Goal: Task Accomplishment & Management: Manage account settings

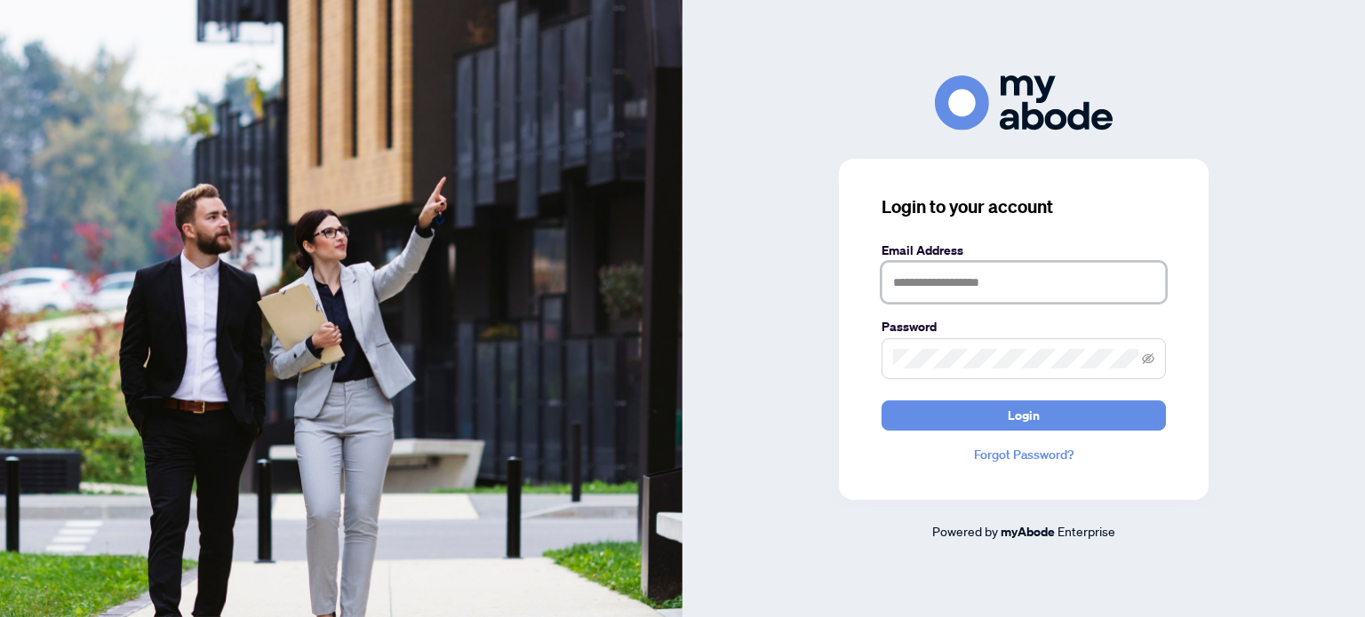
click at [1084, 278] on input "text" at bounding box center [1023, 282] width 284 height 41
type input "**********"
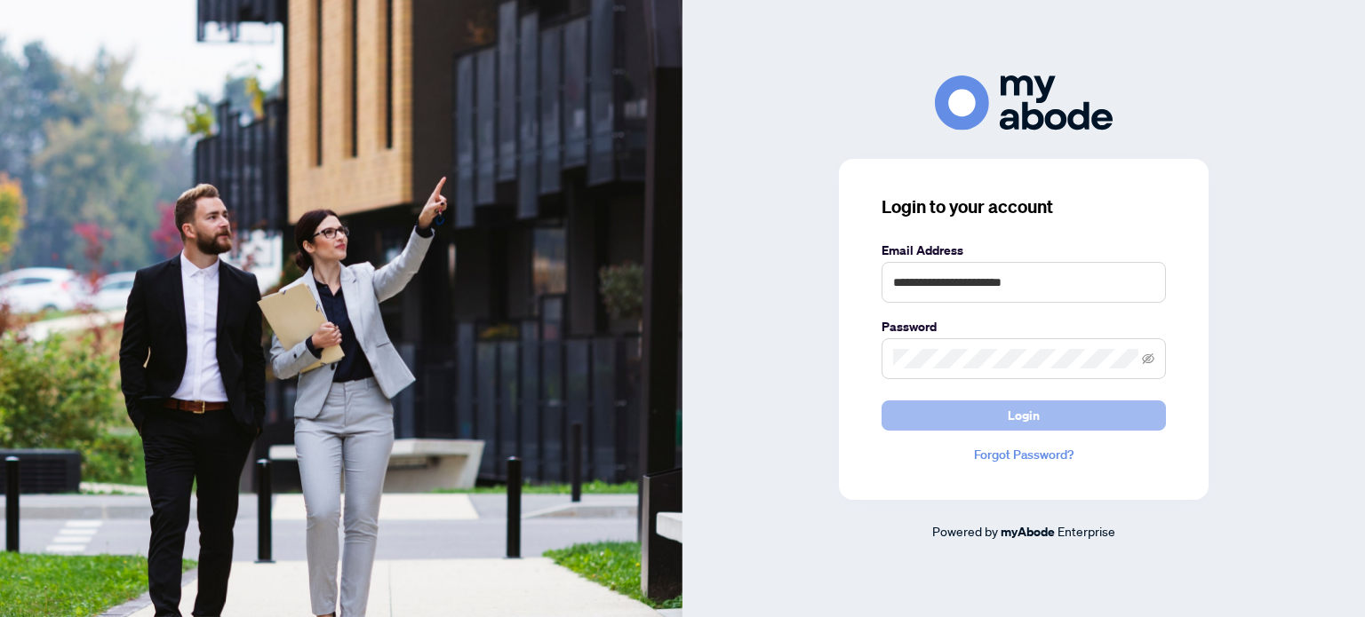
click at [1073, 411] on button "Login" at bounding box center [1023, 416] width 284 height 30
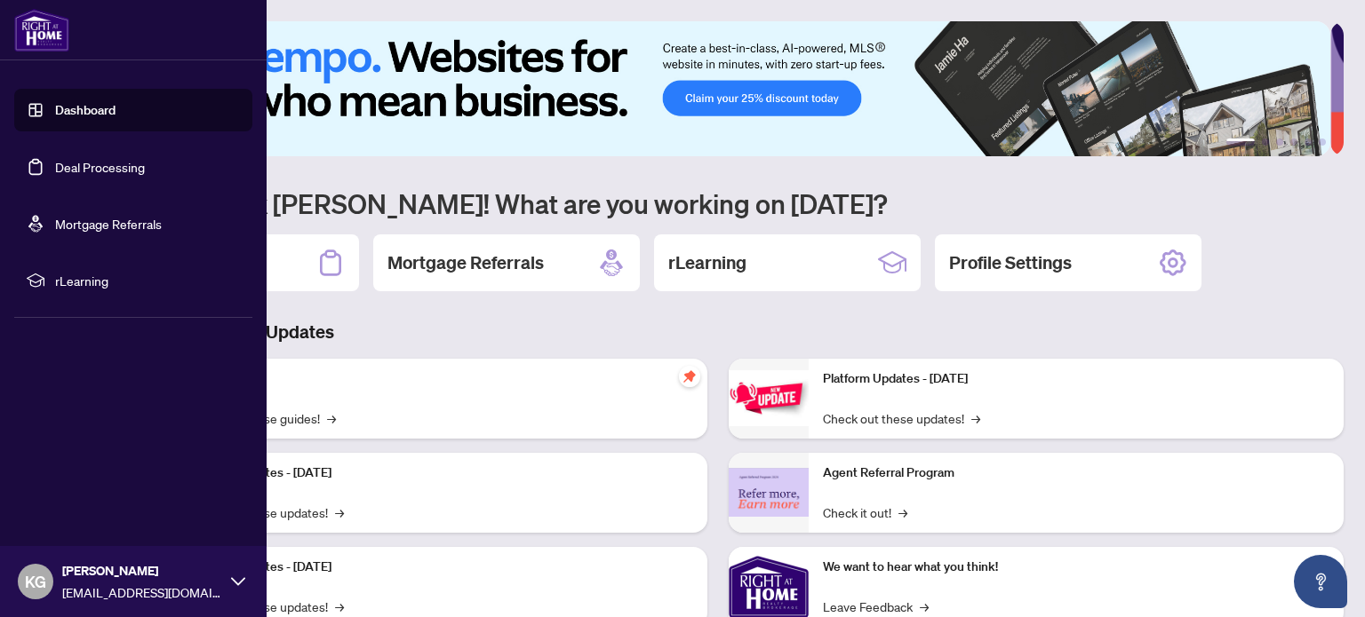
click at [71, 166] on link "Deal Processing" at bounding box center [100, 167] width 90 height 16
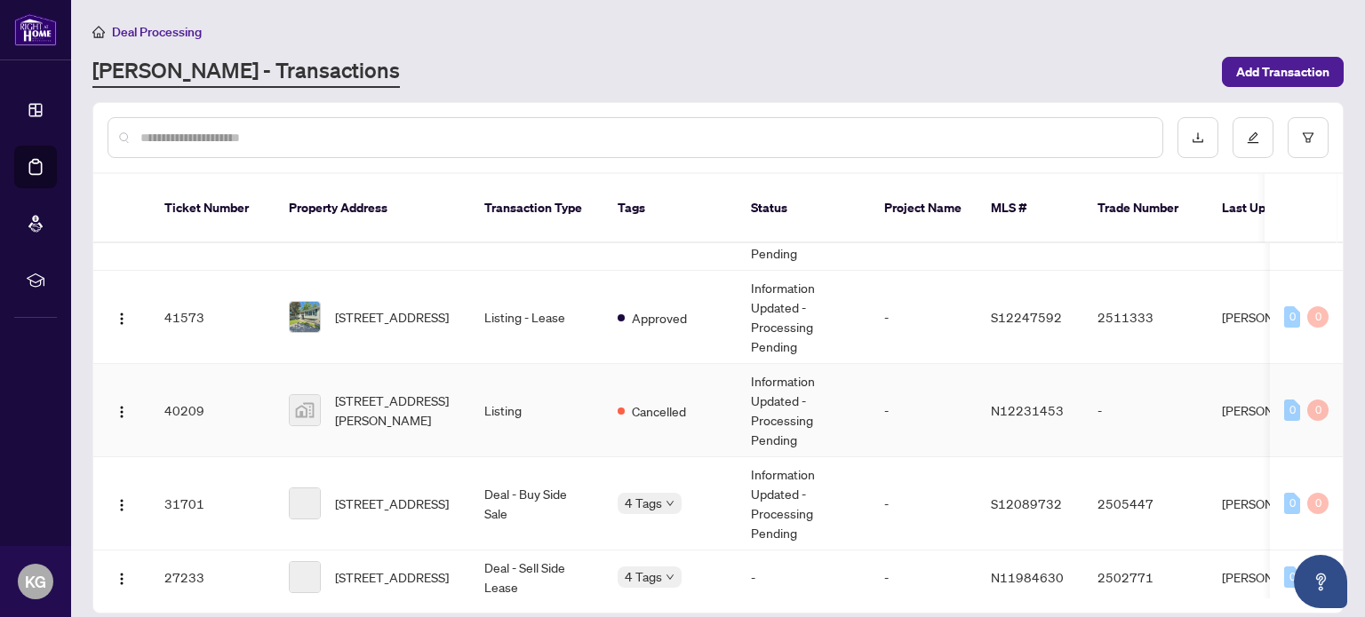
scroll to position [178, 0]
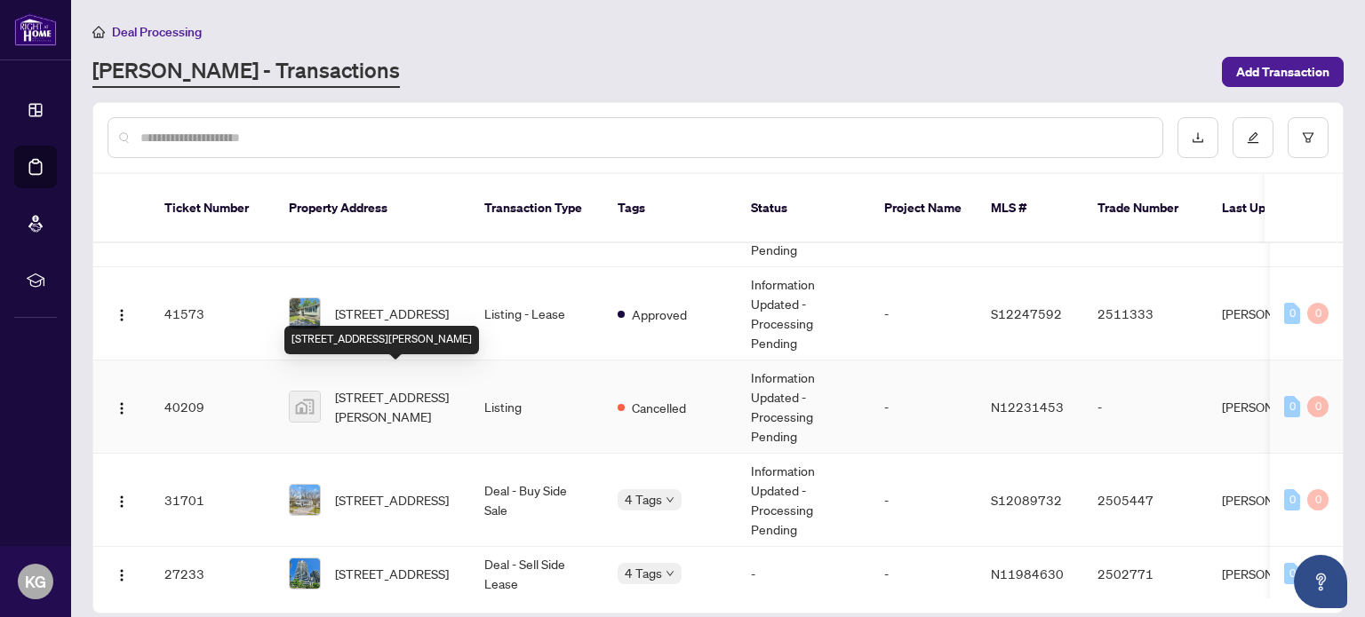
click at [383, 392] on span "[STREET_ADDRESS][PERSON_NAME]" at bounding box center [395, 406] width 121 height 39
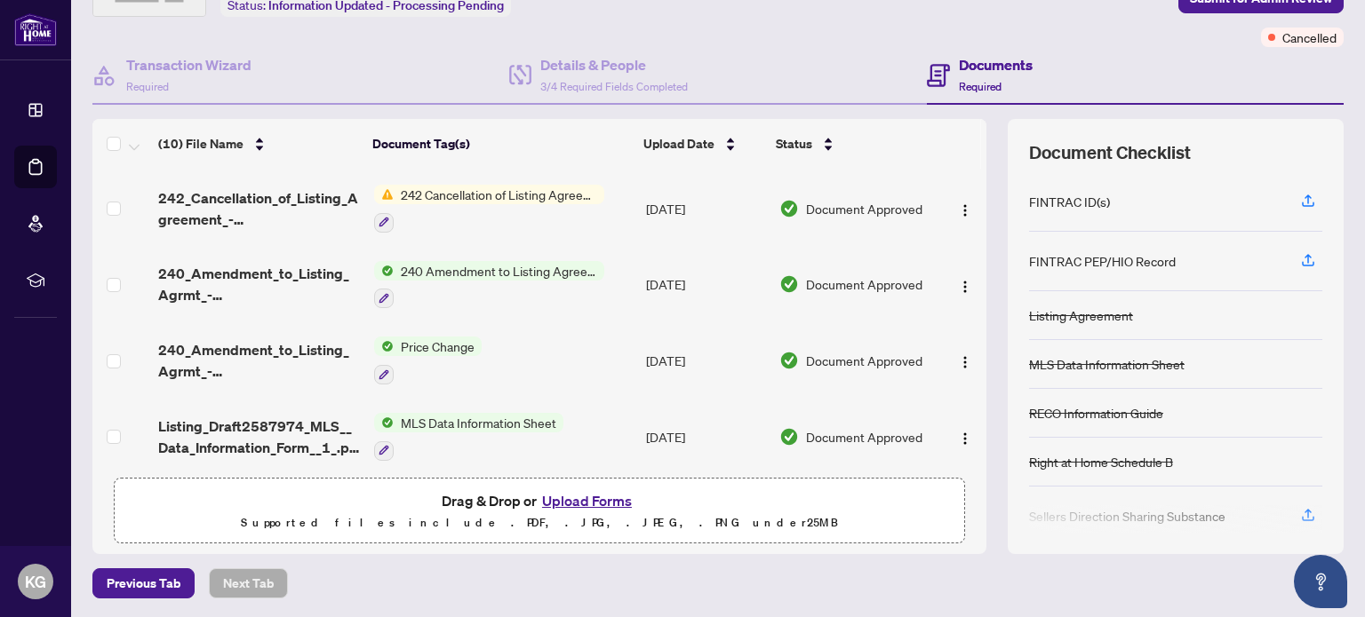
scroll to position [178, 0]
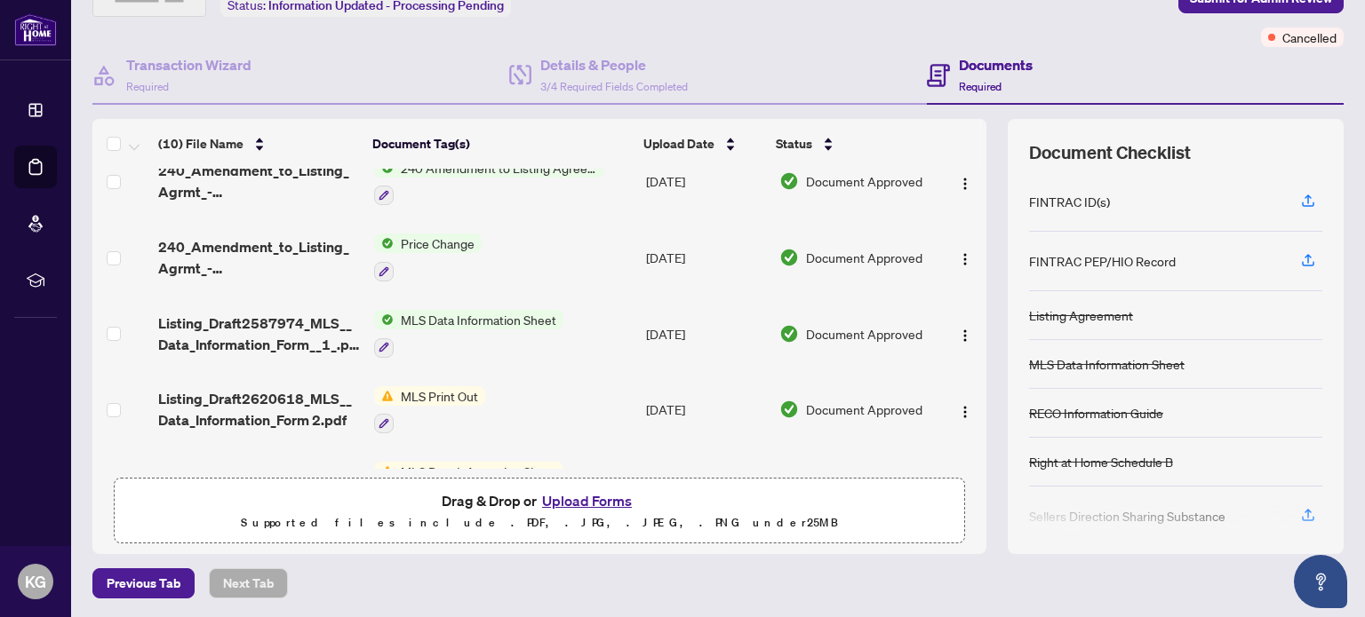
click at [572, 498] on button "Upload Forms" at bounding box center [587, 501] width 100 height 23
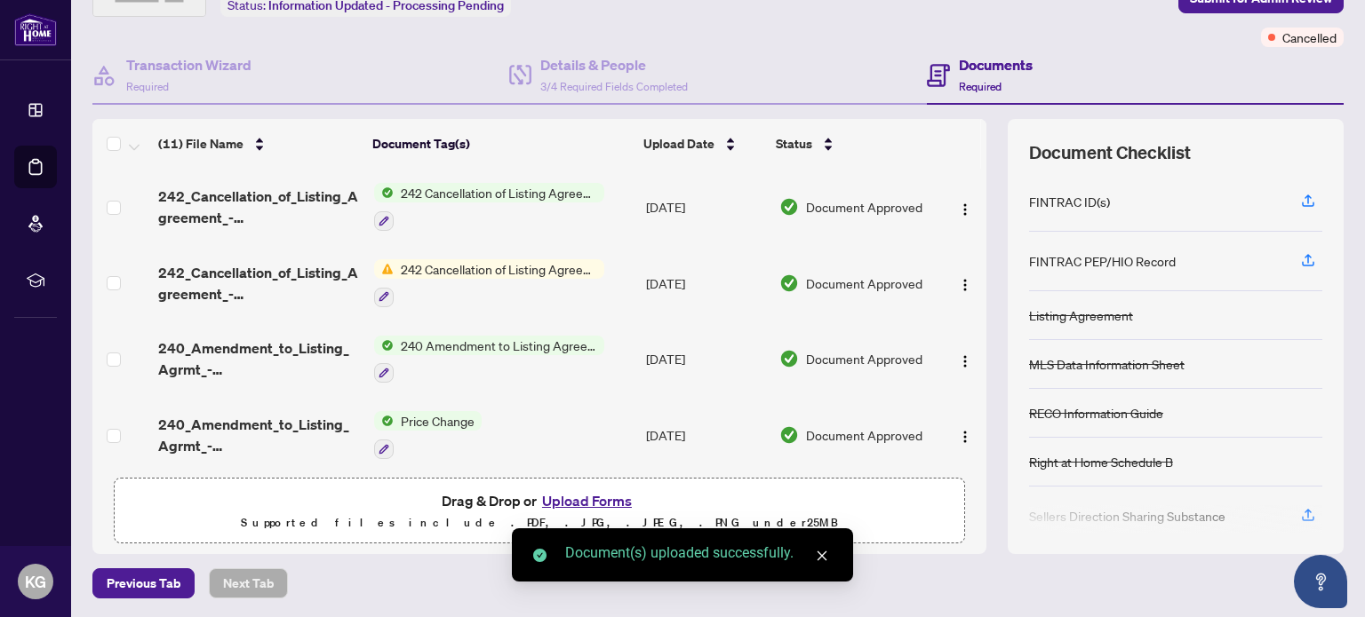
scroll to position [0, 0]
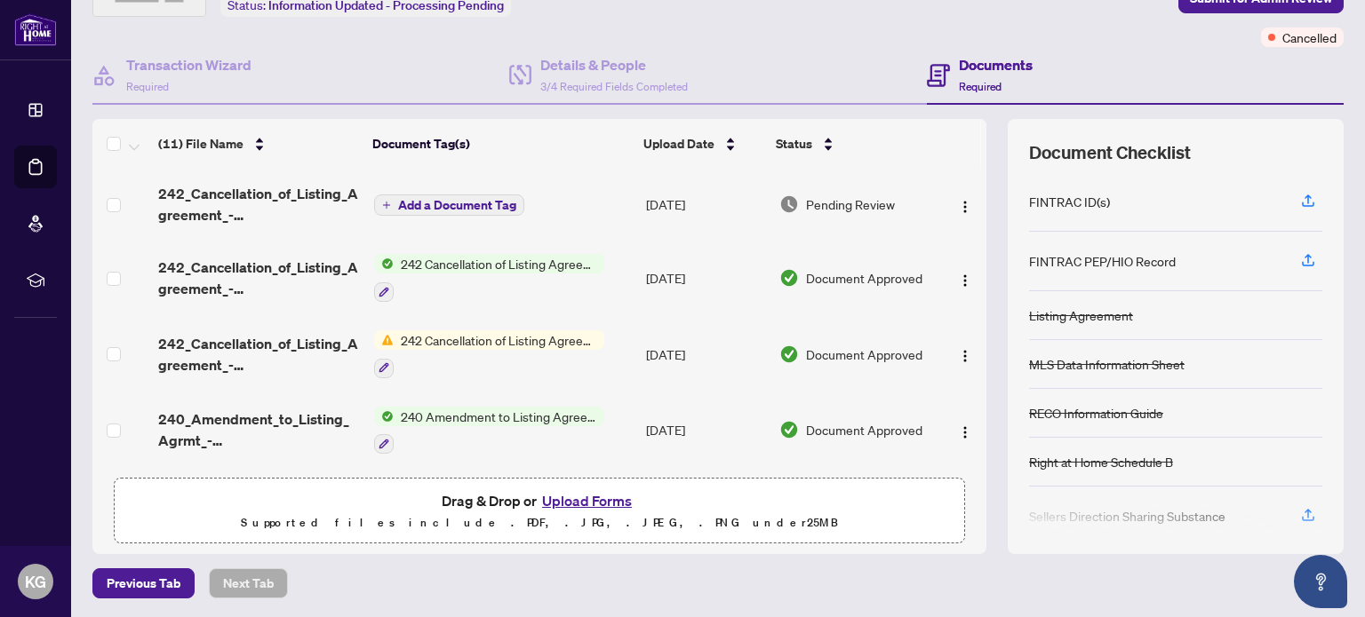
click at [462, 207] on span "Add a Document Tag" at bounding box center [457, 205] width 118 height 12
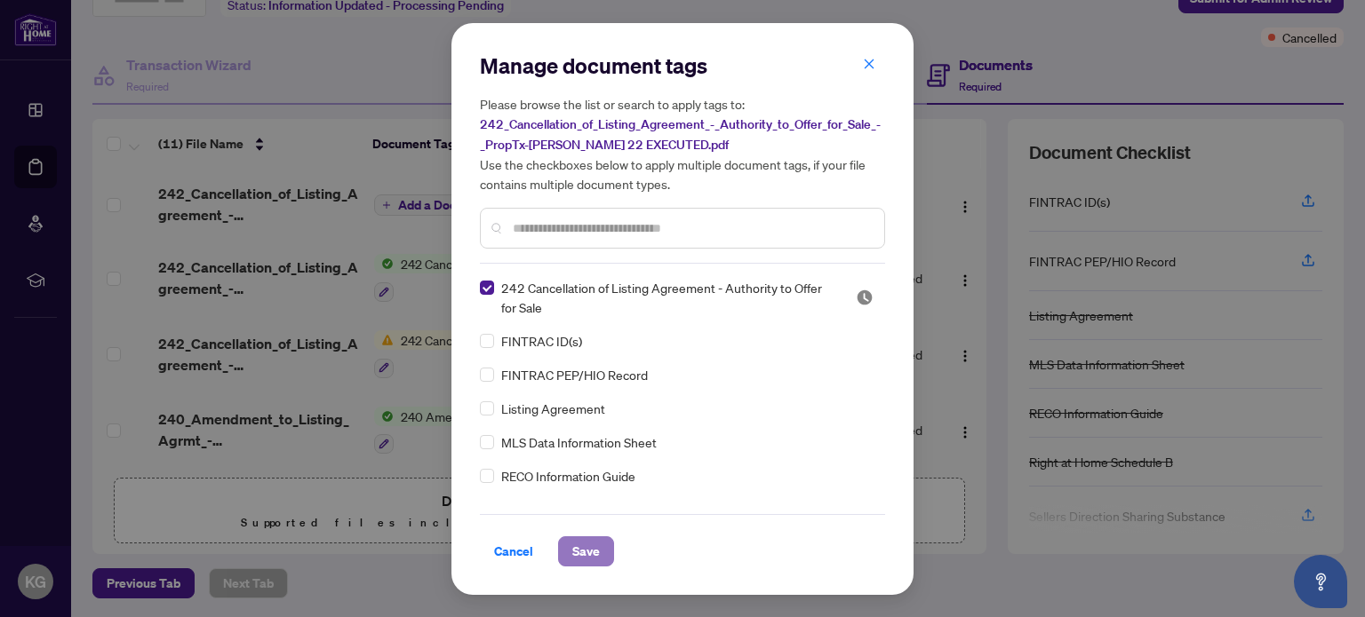
click at [596, 548] on span "Save" at bounding box center [586, 551] width 28 height 28
